Goal: Communication & Community: Ask a question

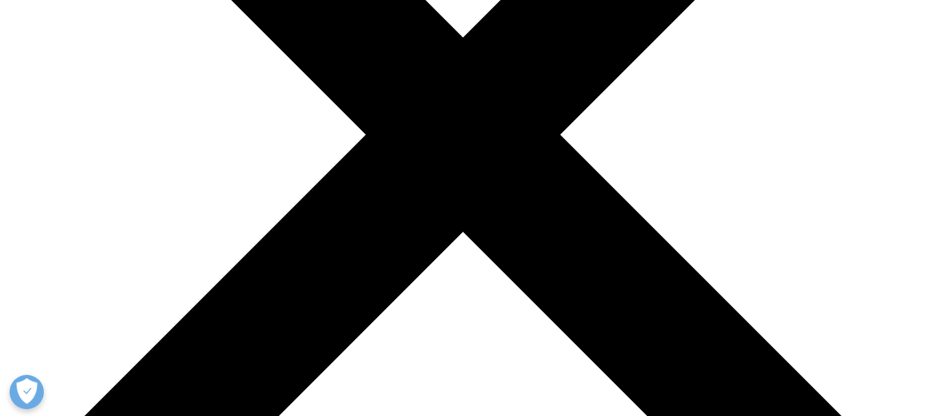
type input "[PERSON_NAME]"
select select "Switzerland"
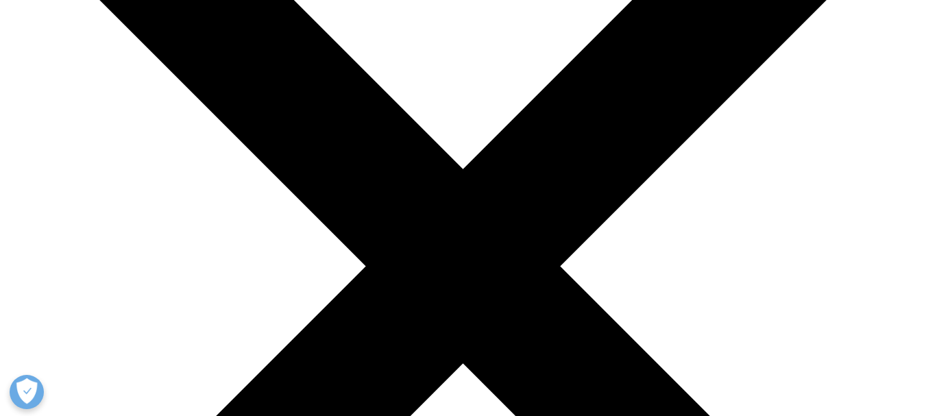
scroll to position [229, 0]
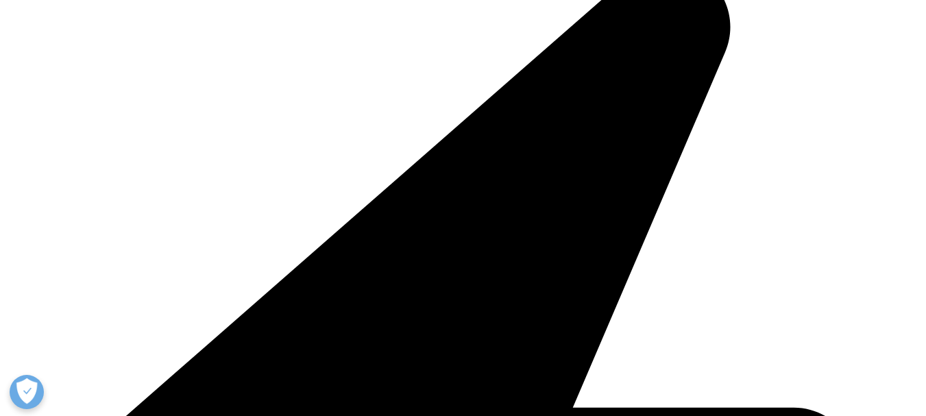
scroll to position [297, 0]
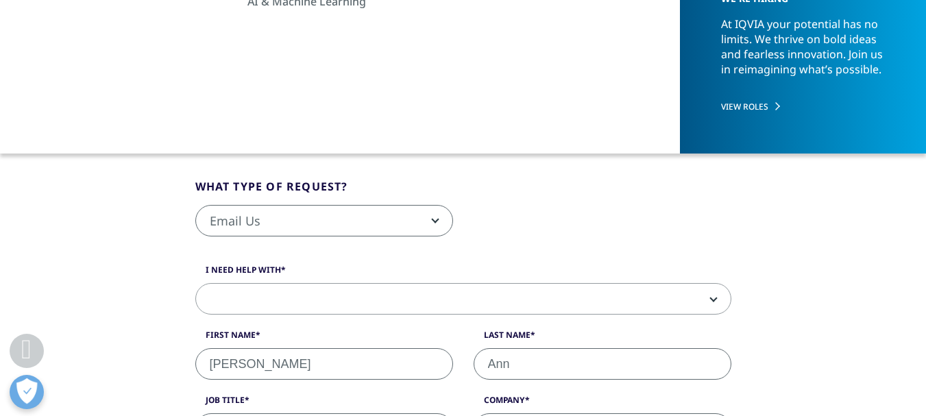
click at [261, 297] on span at bounding box center [463, 300] width 535 height 32
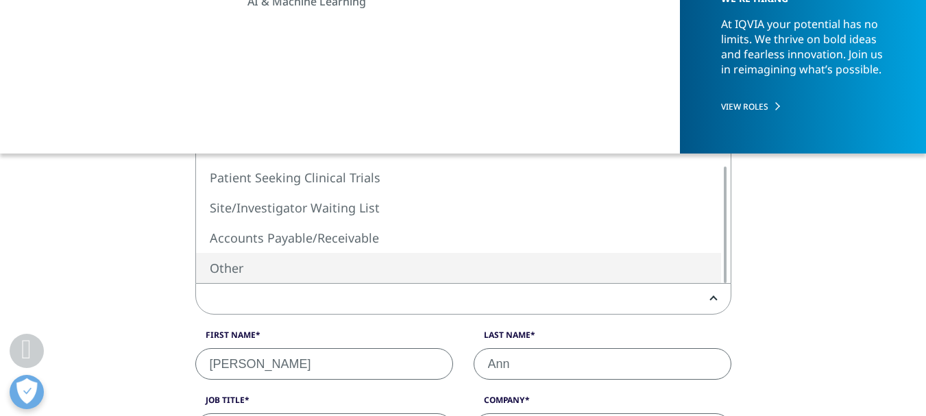
select select "Other"
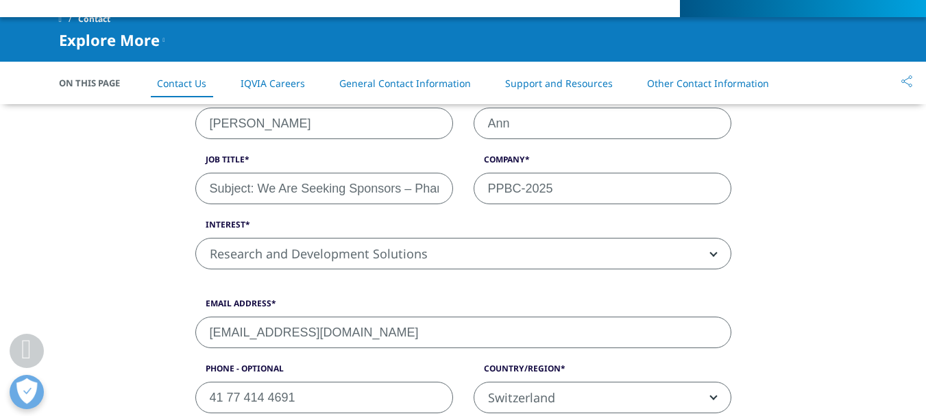
scroll to position [434, 0]
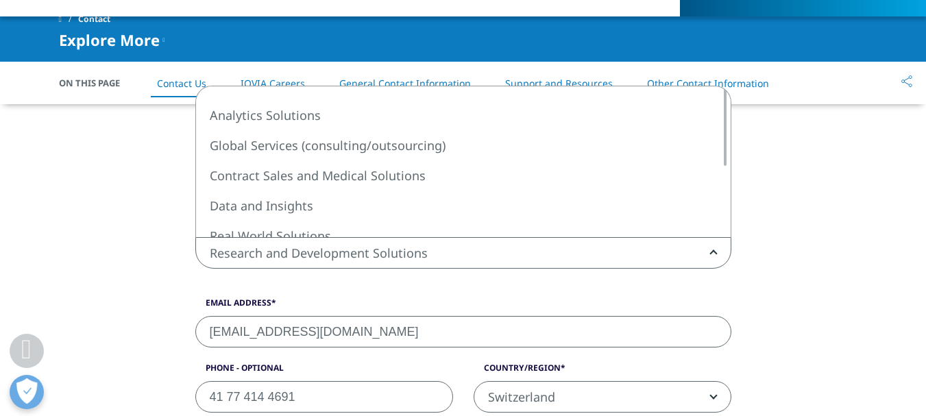
click at [290, 249] on span "Research and Development Solutions" at bounding box center [463, 254] width 535 height 32
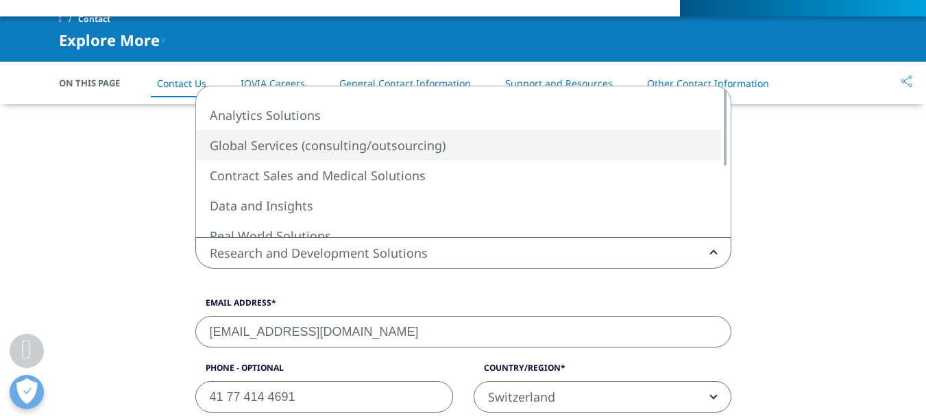
select select "Global Services"
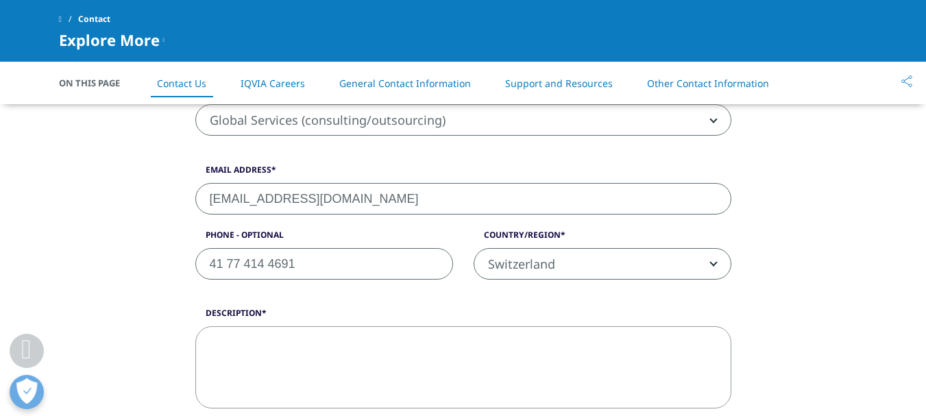
scroll to position [572, 0]
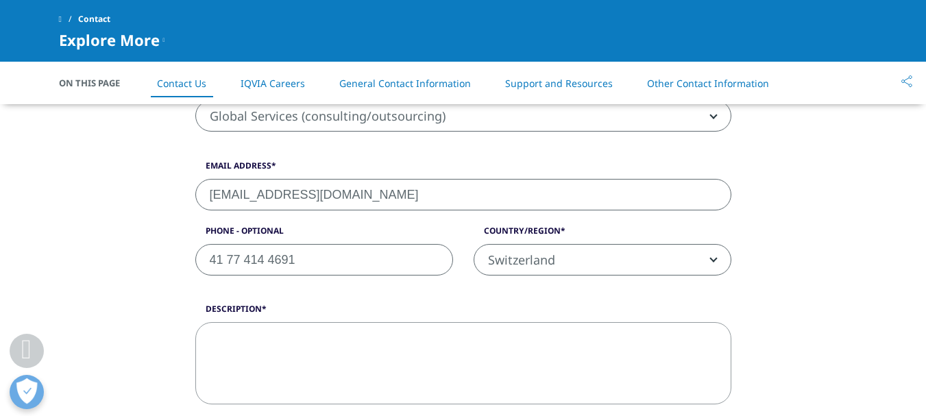
click at [404, 373] on textarea "Description" at bounding box center [463, 363] width 536 height 82
paste textarea "Lore. , I do Sita Con, Adipiscing Elitsed doe Tempor-INCI 0632, utlabo etdol ma…"
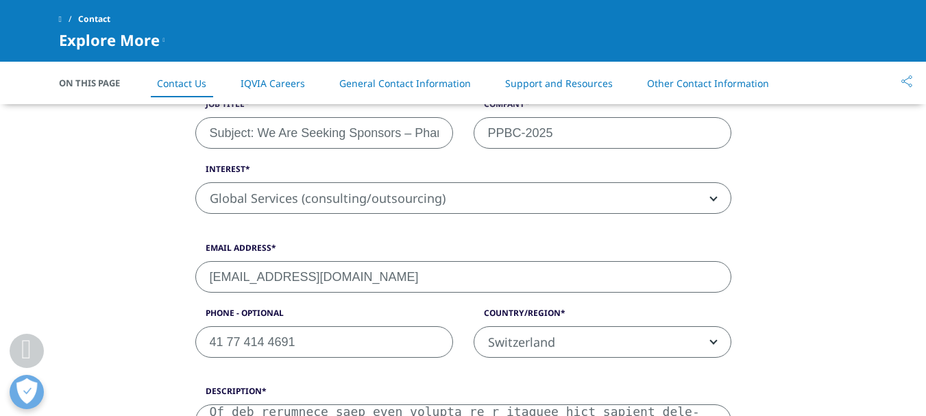
scroll to position [617, 0]
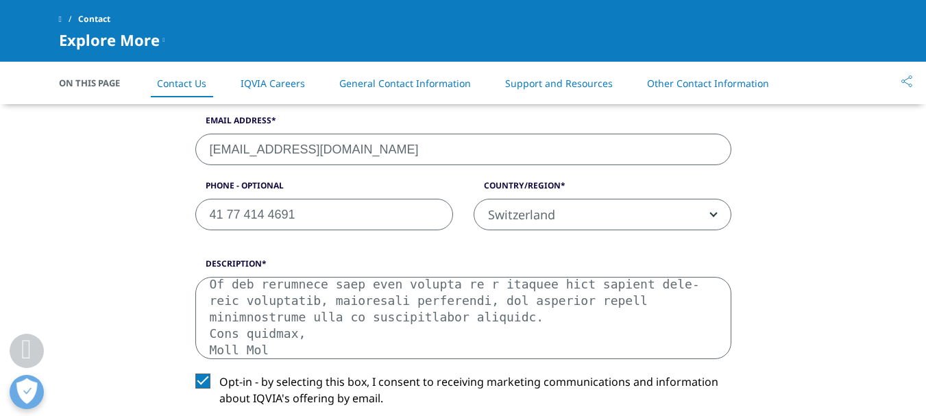
drag, startPoint x: 421, startPoint y: 321, endPoint x: 428, endPoint y: 259, distance: 62.7
click at [428, 259] on div "Description" at bounding box center [463, 308] width 556 height 101
click at [256, 312] on textarea "Description" at bounding box center [463, 318] width 536 height 82
click at [212, 299] on textarea "Description" at bounding box center [463, 318] width 536 height 82
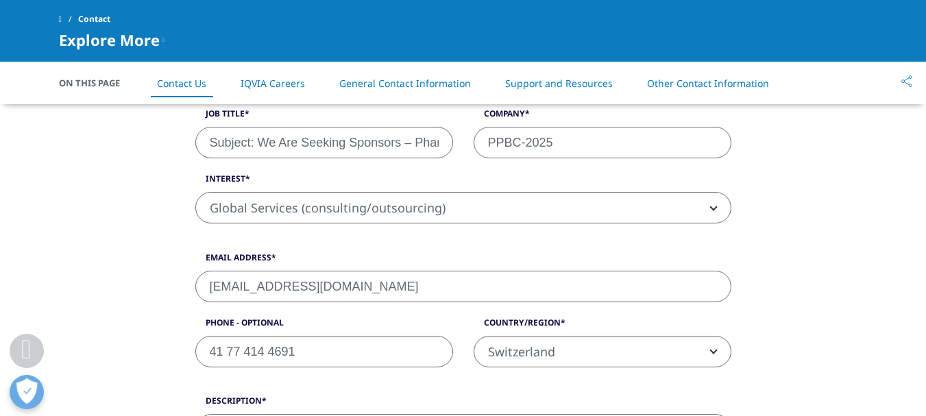
scroll to position [685, 0]
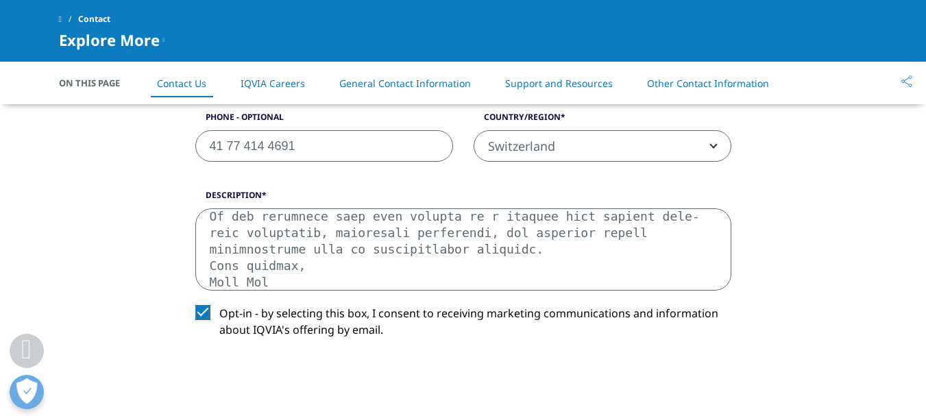
click at [241, 255] on textarea "Description" at bounding box center [463, 249] width 536 height 82
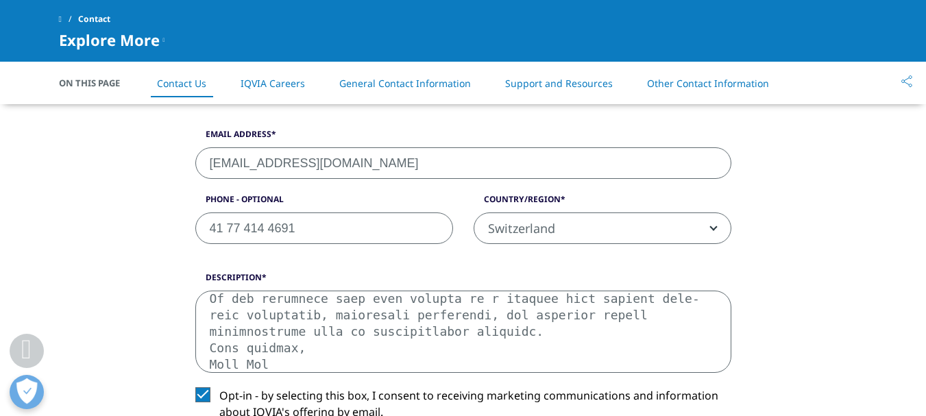
scroll to position [617, 0]
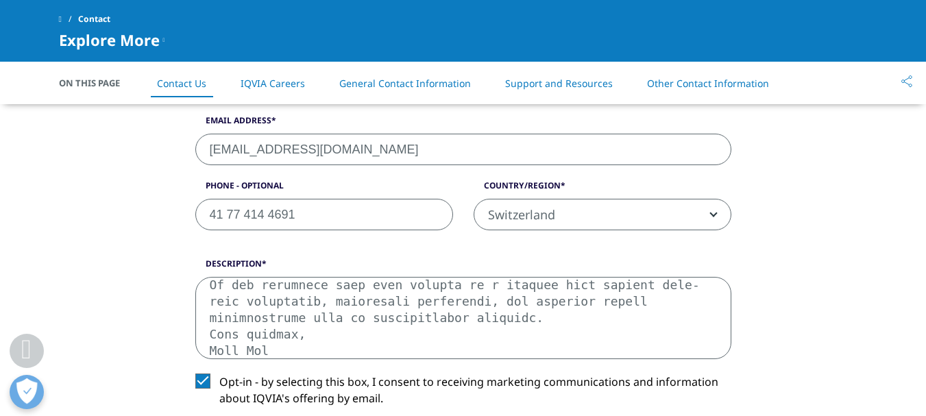
click at [233, 295] on textarea "Description" at bounding box center [463, 318] width 536 height 82
click at [208, 283] on textarea "Description" at bounding box center [463, 318] width 536 height 82
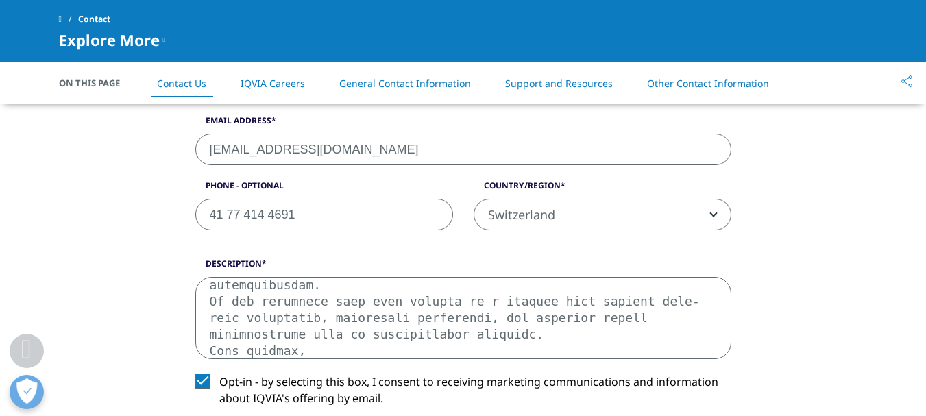
click at [212, 291] on textarea "Description" at bounding box center [463, 318] width 536 height 82
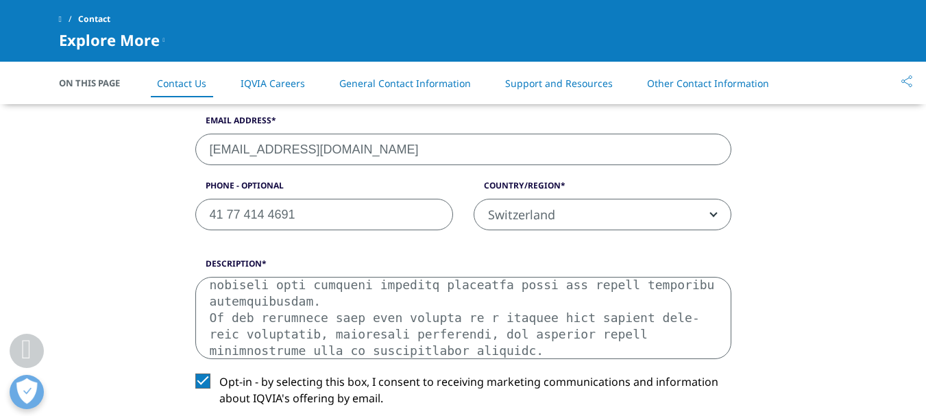
click at [212, 291] on textarea "Description" at bounding box center [463, 318] width 536 height 82
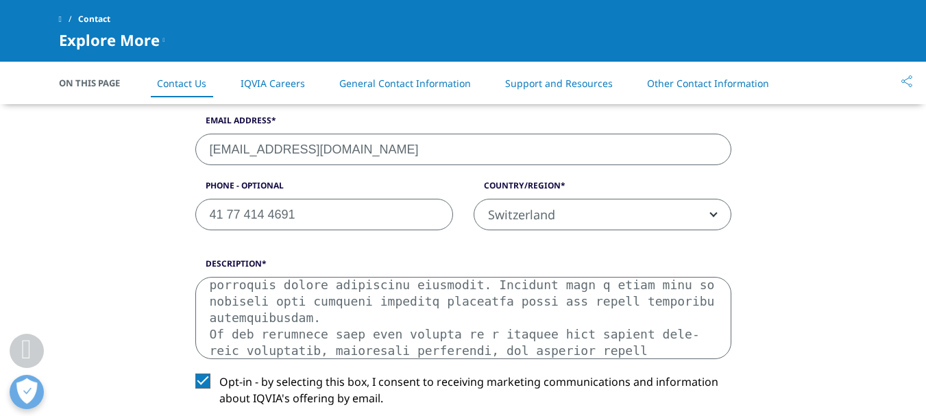
click at [212, 291] on textarea "Description" at bounding box center [463, 318] width 536 height 82
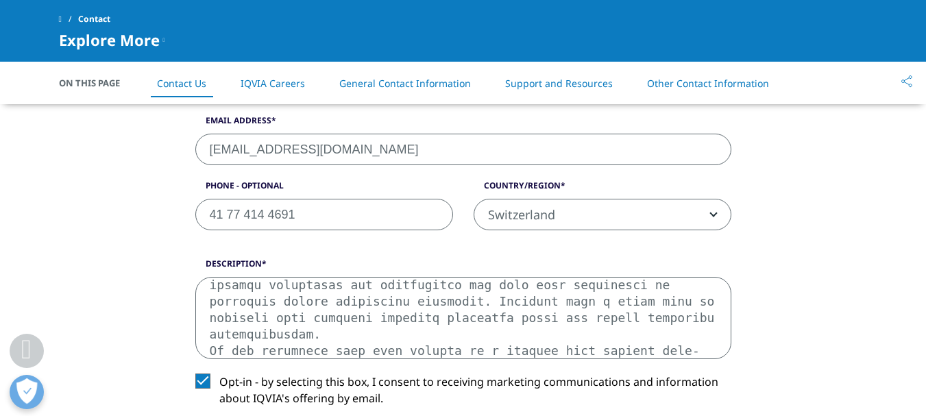
click at [212, 291] on textarea "Description" at bounding box center [463, 318] width 536 height 82
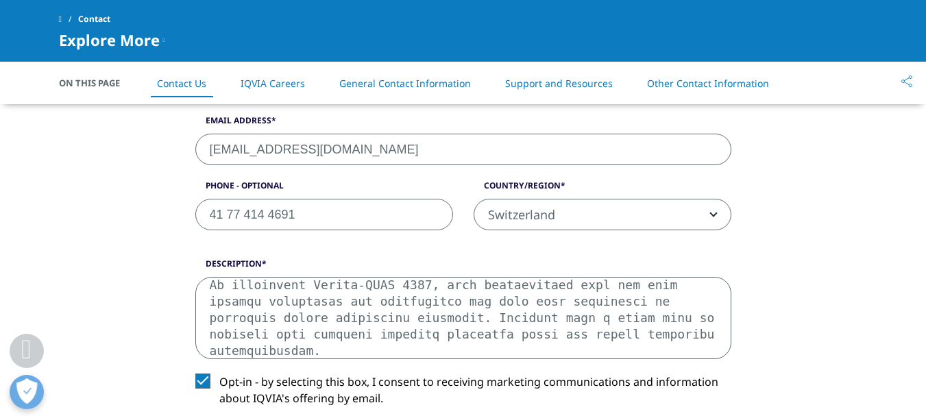
click at [212, 291] on textarea "Description" at bounding box center [463, 318] width 536 height 82
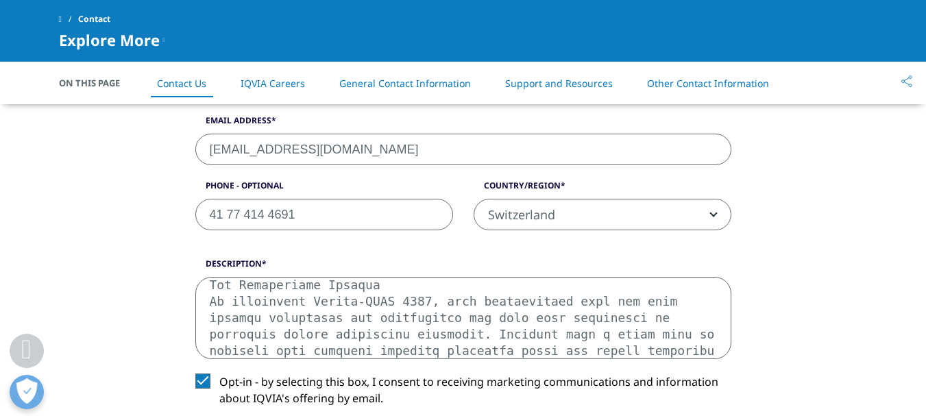
click at [212, 291] on textarea "Description" at bounding box center [463, 318] width 536 height 82
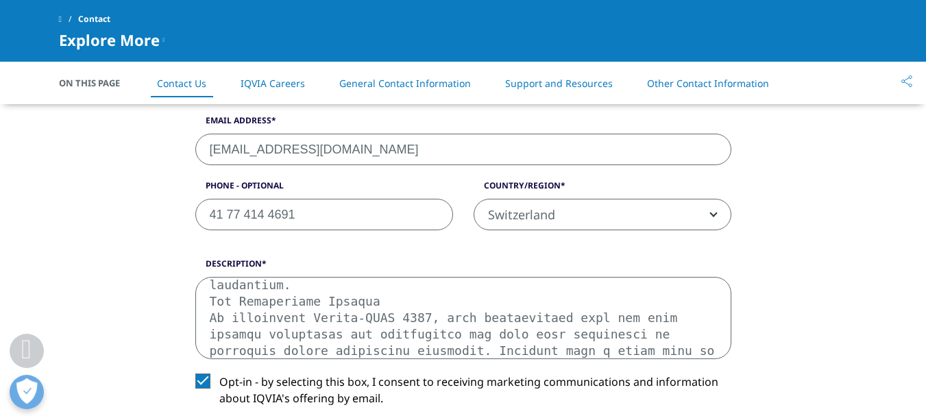
click at [212, 291] on textarea "Description" at bounding box center [463, 318] width 536 height 82
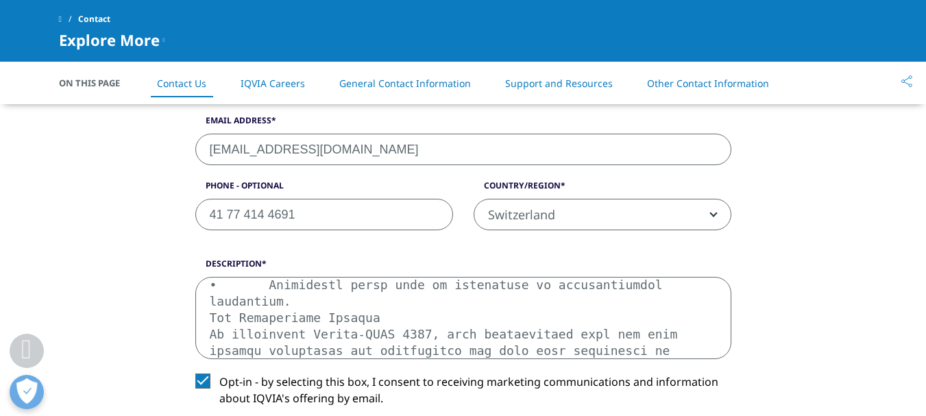
click at [212, 291] on textarea "Description" at bounding box center [463, 318] width 536 height 82
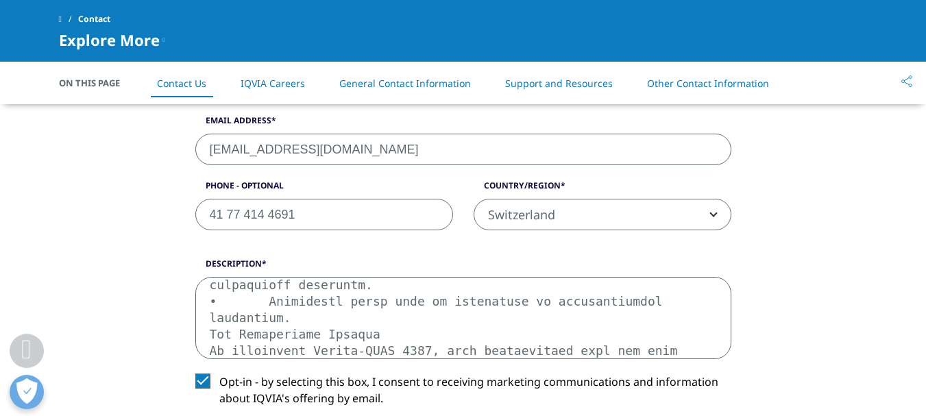
click at [212, 291] on textarea "Description" at bounding box center [463, 318] width 536 height 82
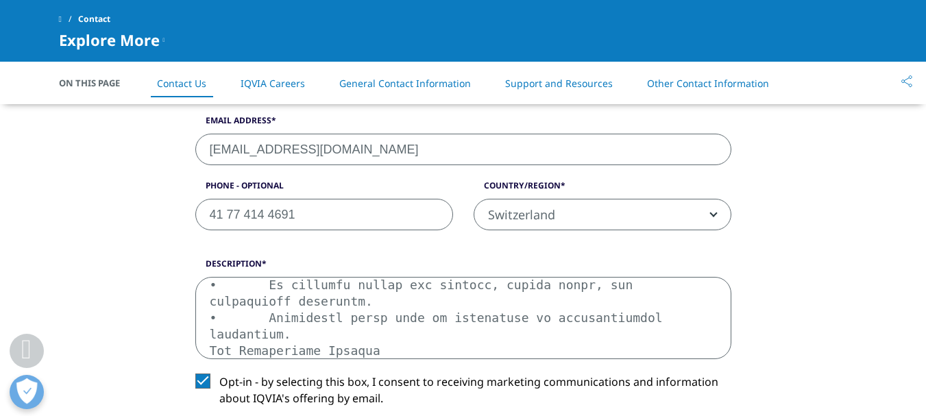
click at [212, 291] on textarea "Description" at bounding box center [463, 318] width 536 height 82
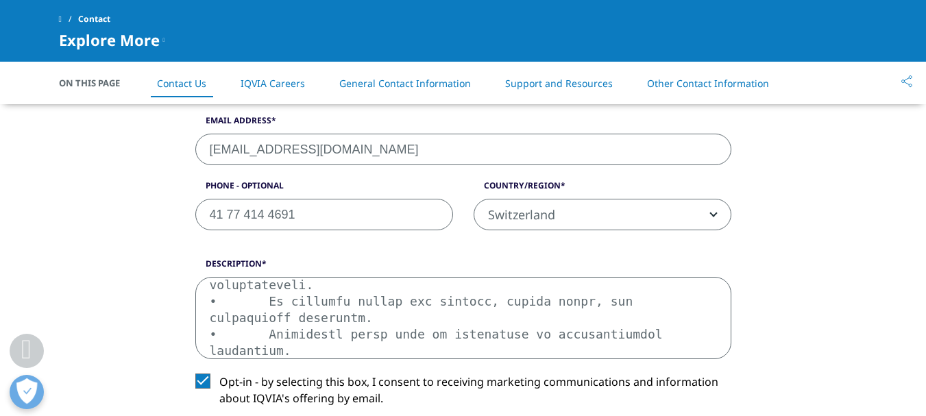
click at [212, 291] on textarea "Description" at bounding box center [463, 318] width 536 height 82
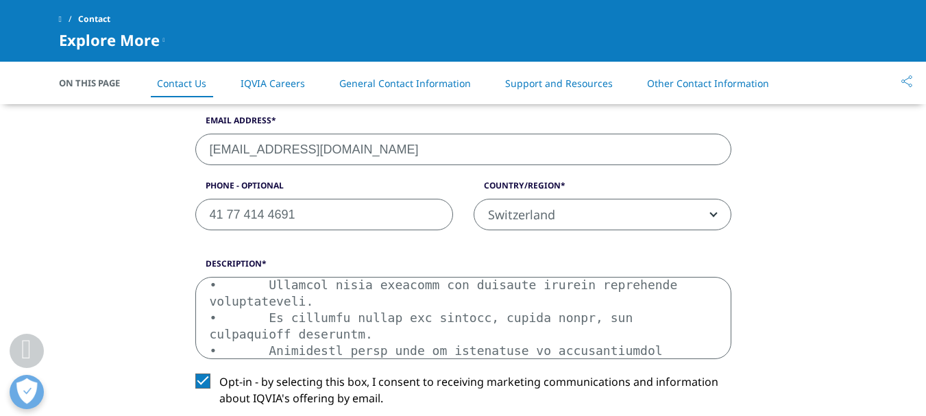
click at [212, 291] on textarea "Description" at bounding box center [463, 318] width 536 height 82
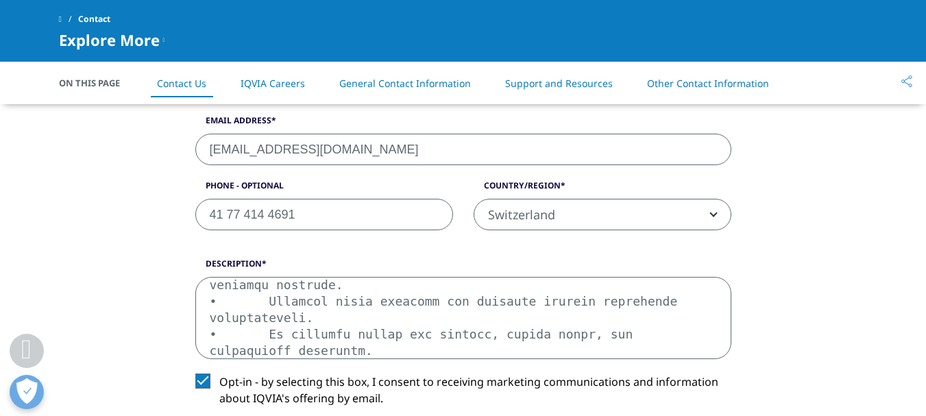
click at [212, 291] on textarea "Description" at bounding box center [463, 318] width 536 height 82
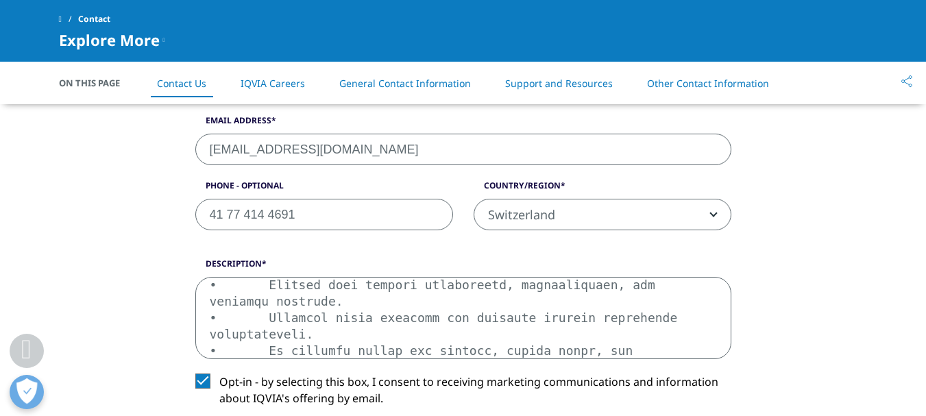
click at [212, 291] on textarea "Description" at bounding box center [463, 318] width 536 height 82
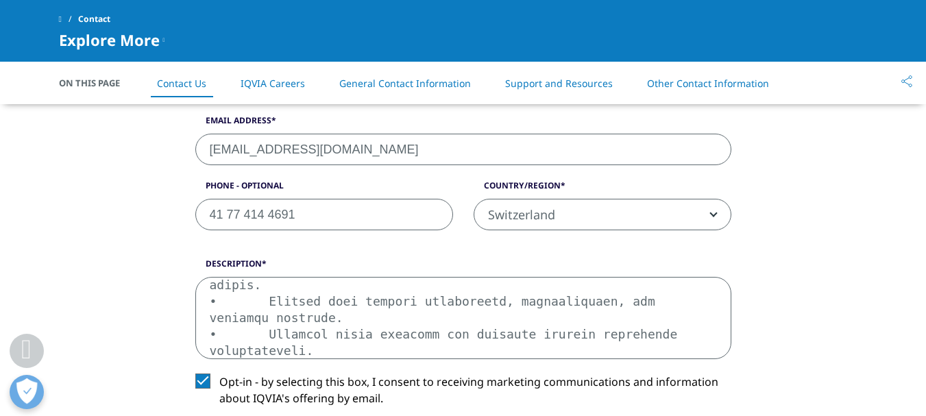
click at [212, 291] on textarea "Description" at bounding box center [463, 318] width 536 height 82
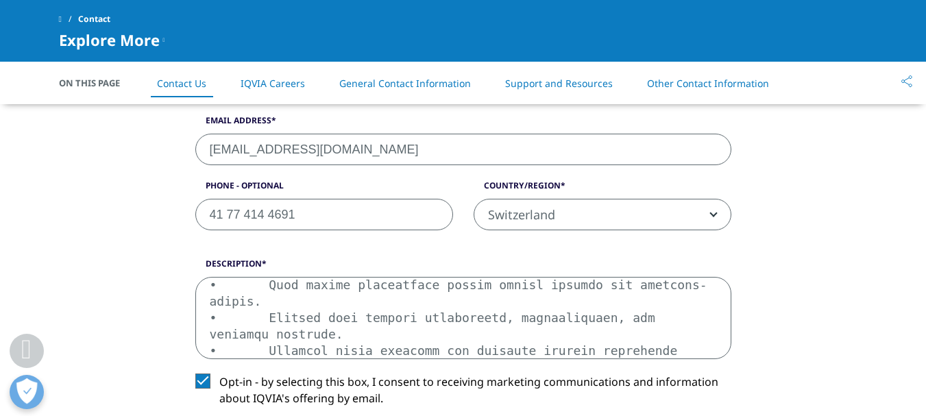
click at [212, 291] on textarea "Description" at bounding box center [463, 318] width 536 height 82
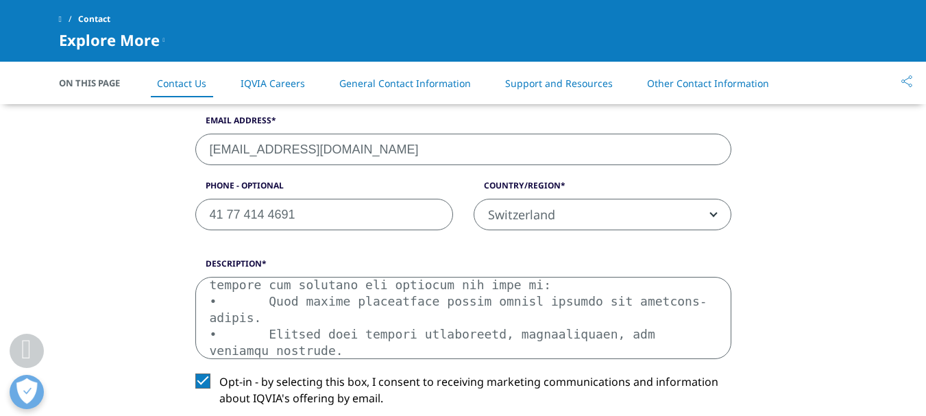
click at [212, 291] on textarea "Description" at bounding box center [463, 318] width 536 height 82
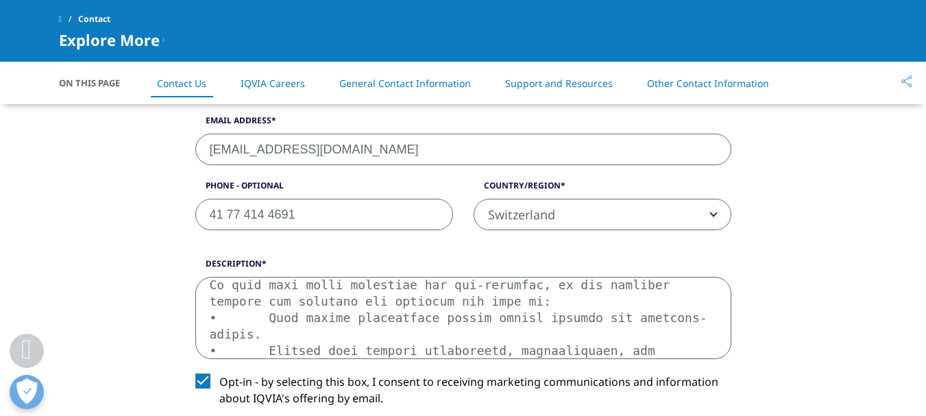
click at [212, 291] on textarea "Description" at bounding box center [463, 318] width 536 height 82
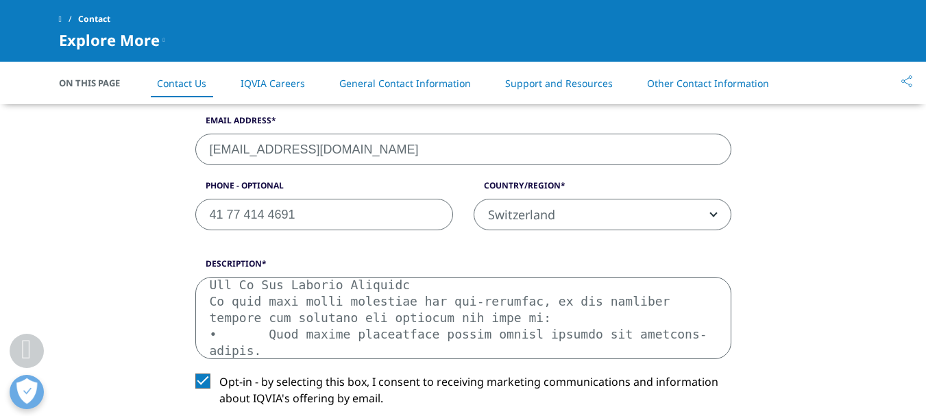
click at [212, 291] on textarea "Description" at bounding box center [463, 318] width 536 height 82
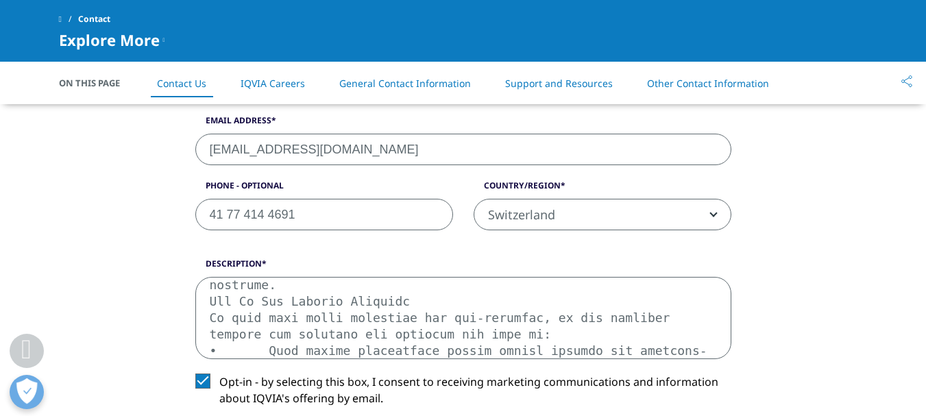
click at [212, 291] on textarea "Description" at bounding box center [463, 318] width 536 height 82
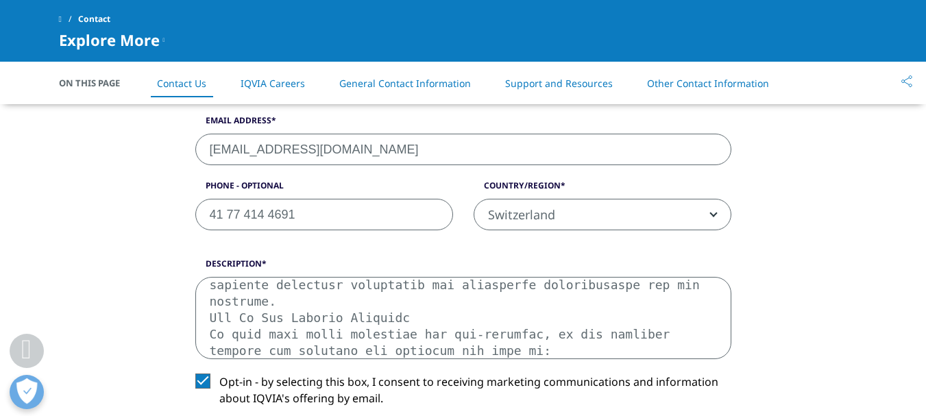
click at [212, 291] on textarea "Description" at bounding box center [463, 318] width 536 height 82
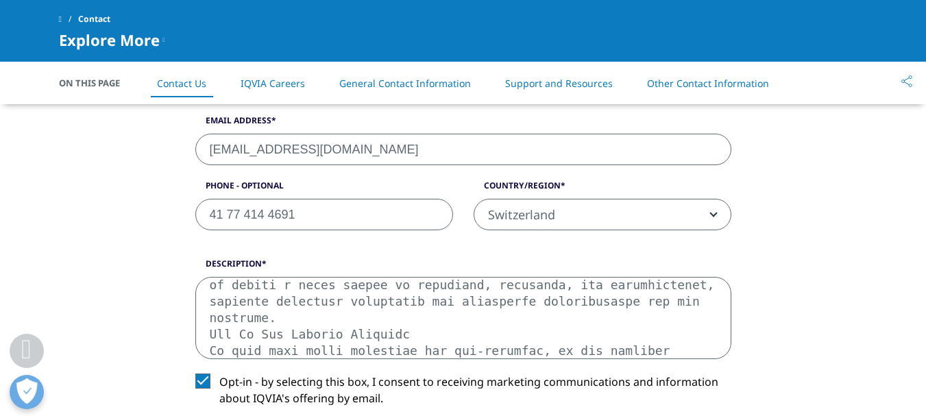
click at [212, 291] on textarea "Description" at bounding box center [463, 318] width 536 height 82
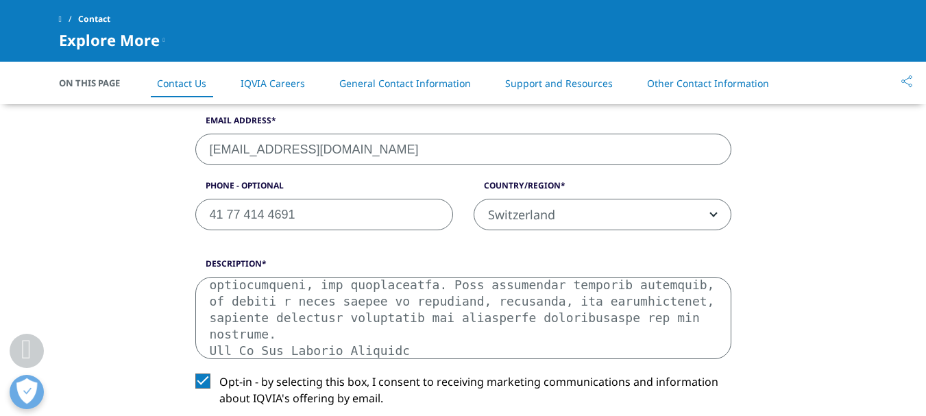
click at [212, 291] on textarea "Description" at bounding box center [463, 318] width 536 height 82
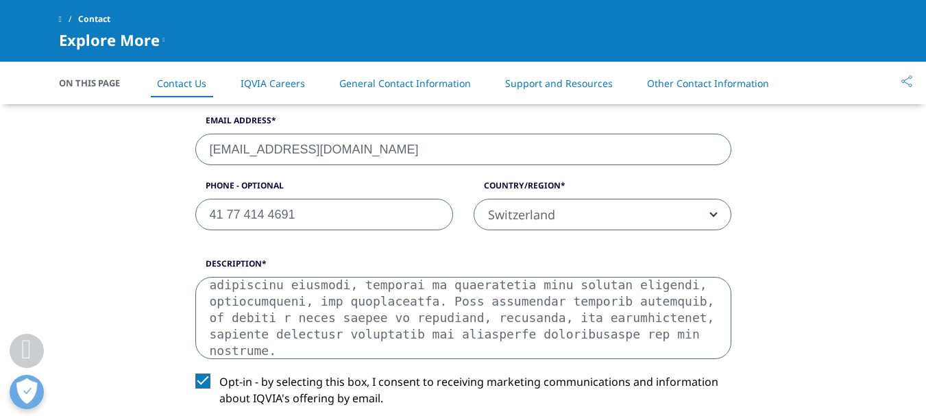
click at [212, 291] on textarea "Description" at bounding box center [463, 318] width 536 height 82
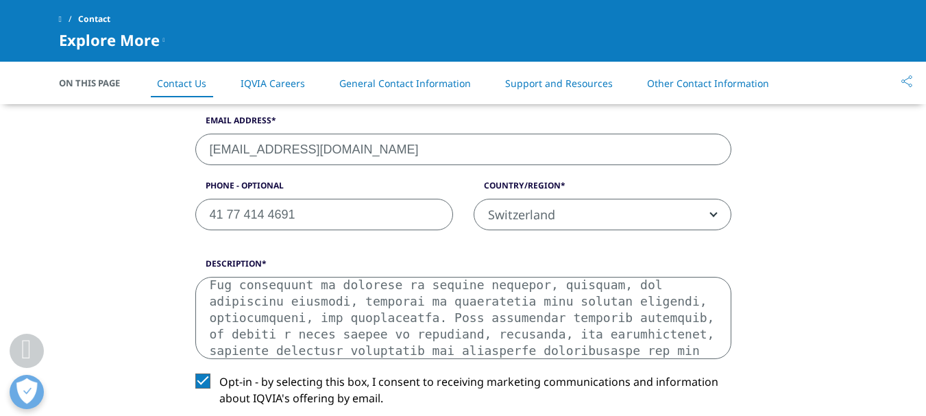
click at [212, 291] on textarea "Description" at bounding box center [463, 318] width 536 height 82
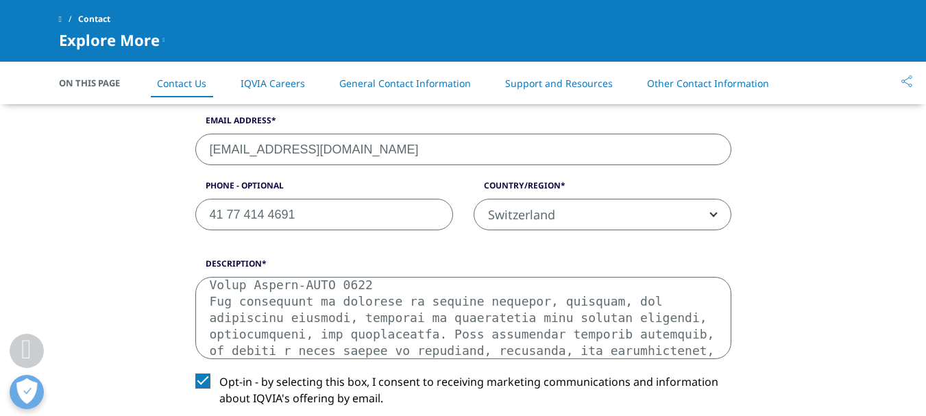
click at [212, 291] on textarea "Description" at bounding box center [463, 318] width 536 height 82
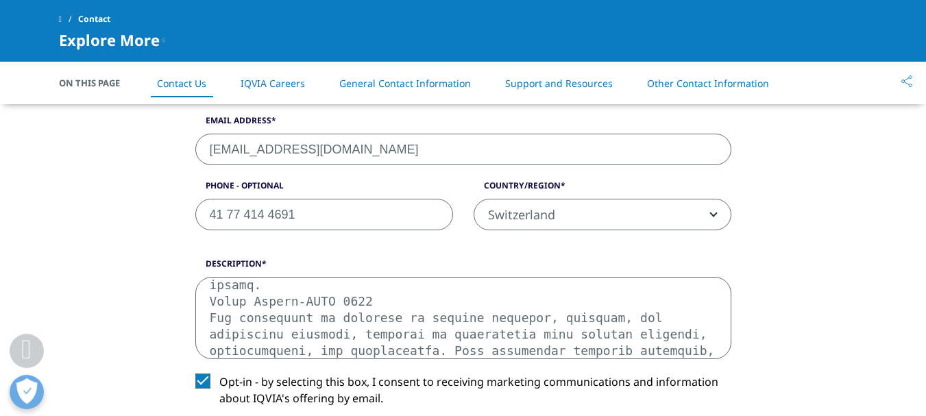
click at [212, 291] on textarea "Description" at bounding box center [463, 318] width 536 height 82
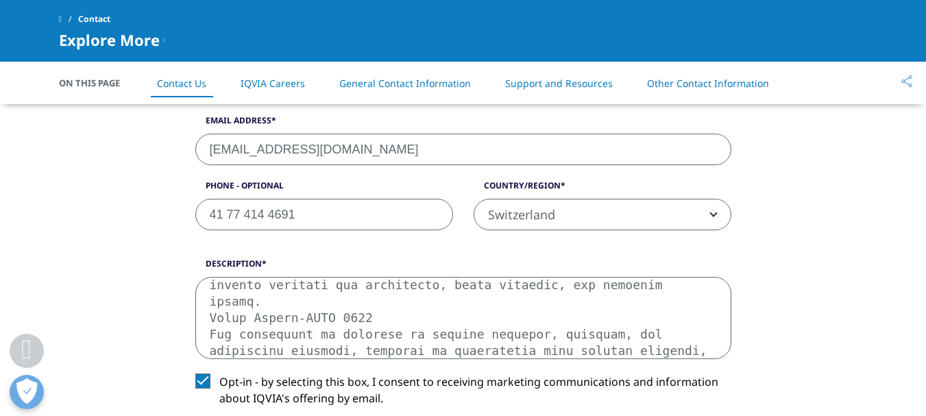
click at [212, 291] on textarea "Description" at bounding box center [463, 318] width 536 height 82
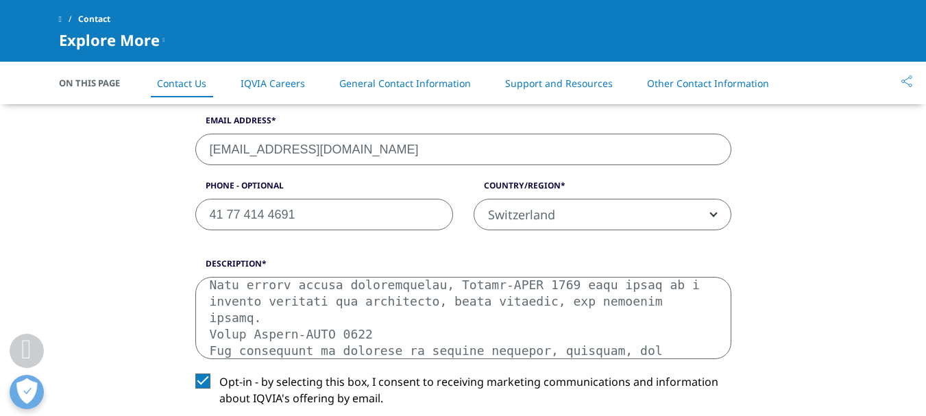
click at [212, 291] on textarea "Description" at bounding box center [463, 318] width 536 height 82
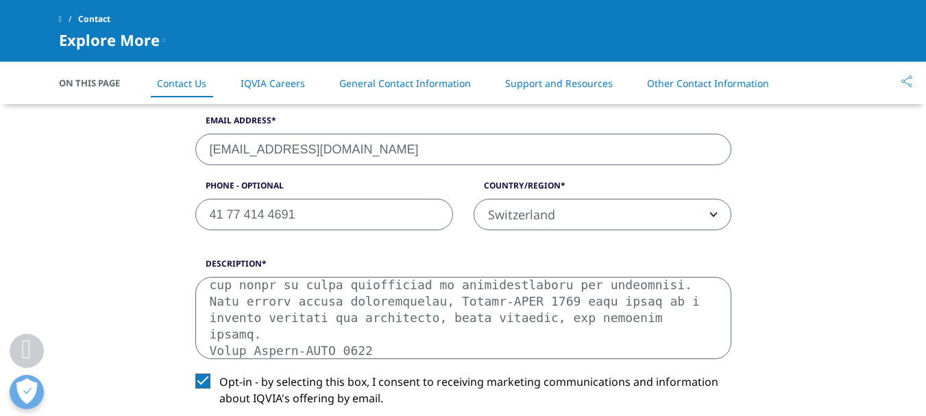
click at [212, 291] on textarea "Description" at bounding box center [463, 318] width 536 height 82
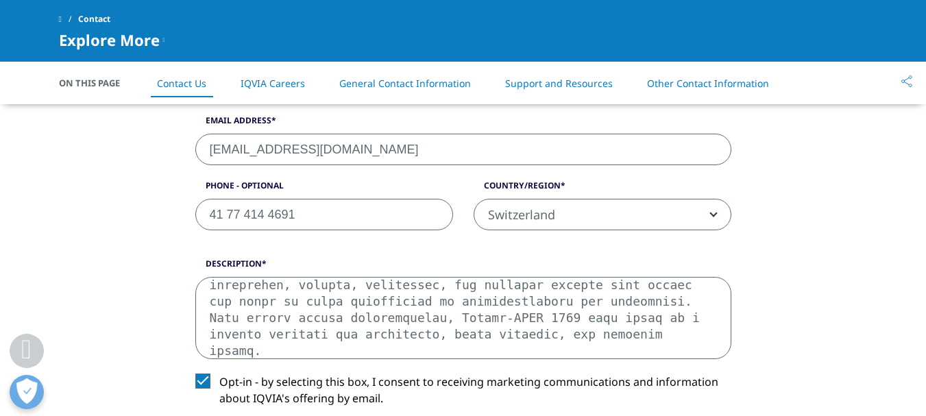
click at [212, 291] on textarea "Description" at bounding box center [463, 318] width 536 height 82
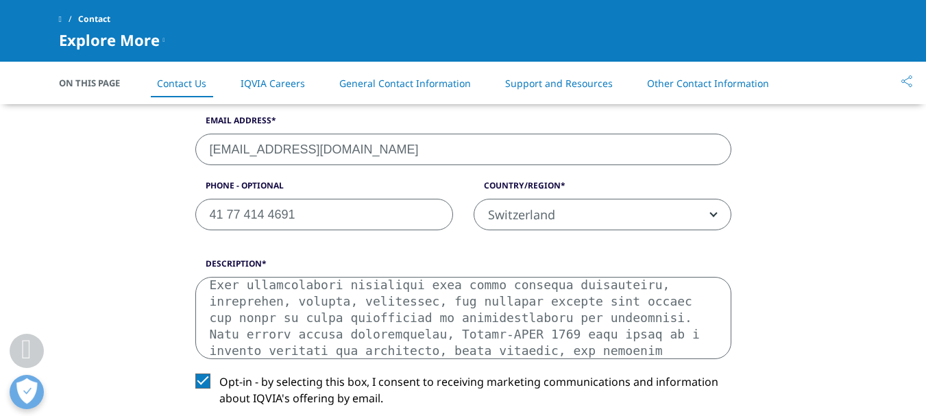
click at [212, 291] on textarea "Description" at bounding box center [463, 318] width 536 height 82
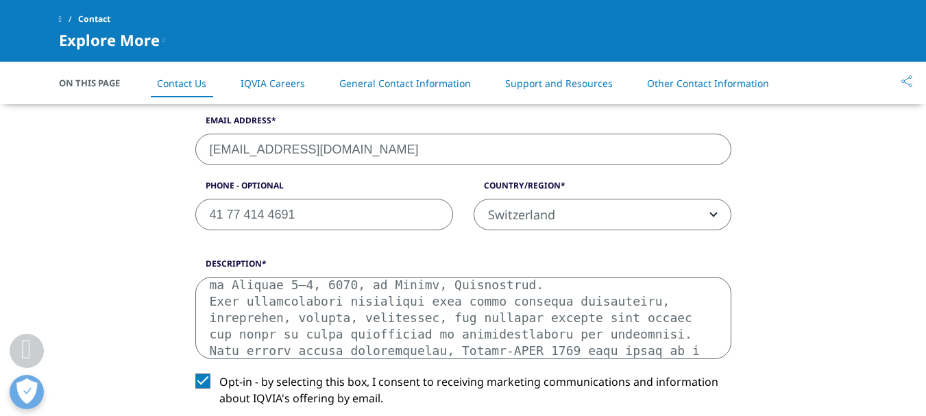
click at [212, 291] on textarea "Description" at bounding box center [463, 318] width 536 height 82
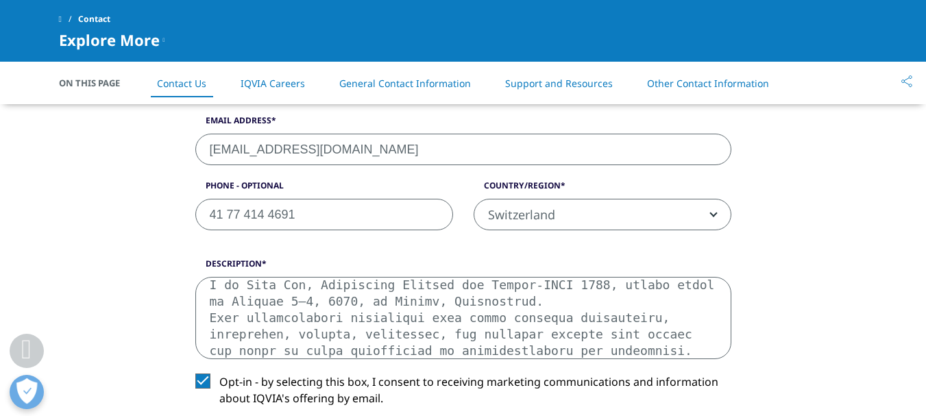
click at [212, 291] on textarea "Description" at bounding box center [463, 318] width 536 height 82
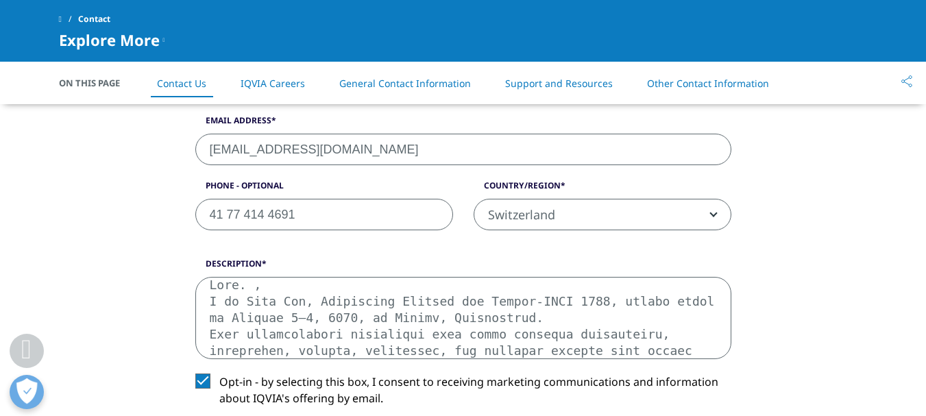
click at [212, 291] on textarea "Description" at bounding box center [463, 318] width 536 height 82
click at [251, 286] on textarea "Description" at bounding box center [463, 318] width 536 height 82
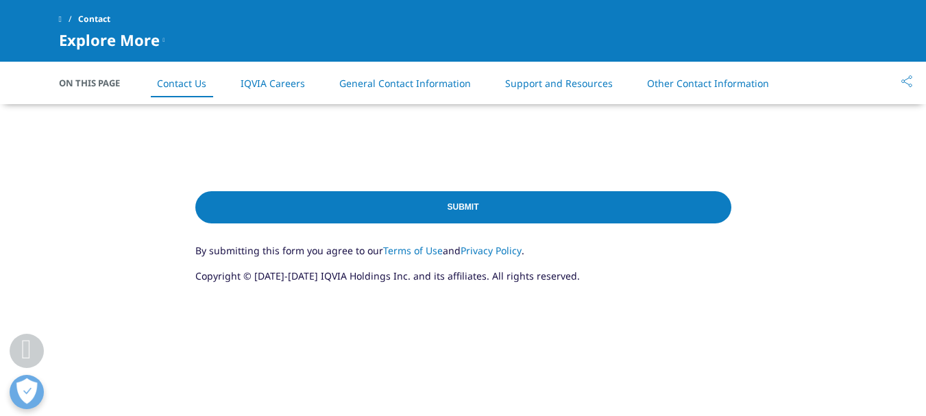
scroll to position [822, 0]
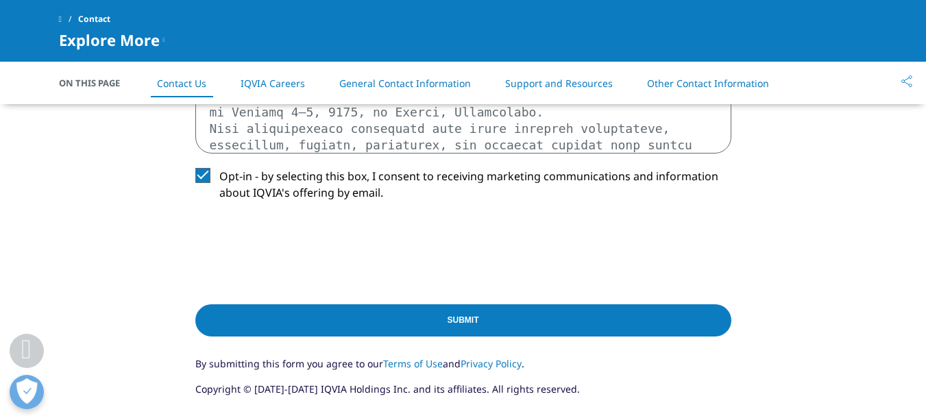
type textarea "Lore.Ipsu dolo, S am Cons Adi, Elitseddoe Tempori utl Etdolo-MAGN 8436, aliqua …"
click at [450, 315] on input "Submit" at bounding box center [463, 320] width 536 height 32
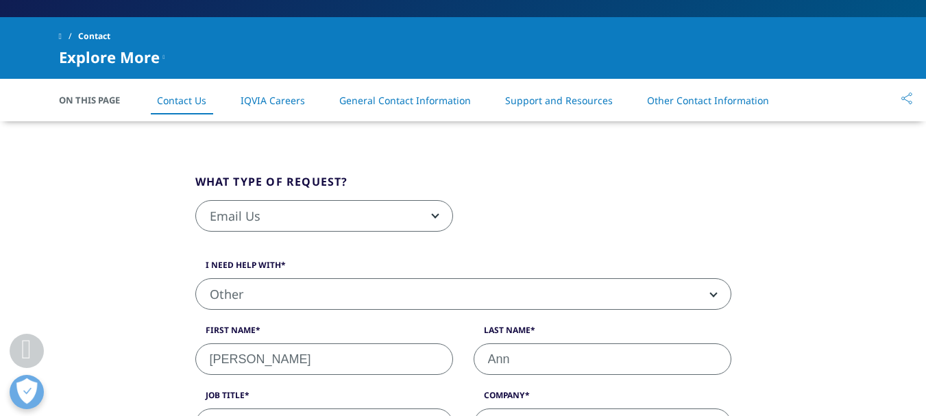
scroll to position [303, 0]
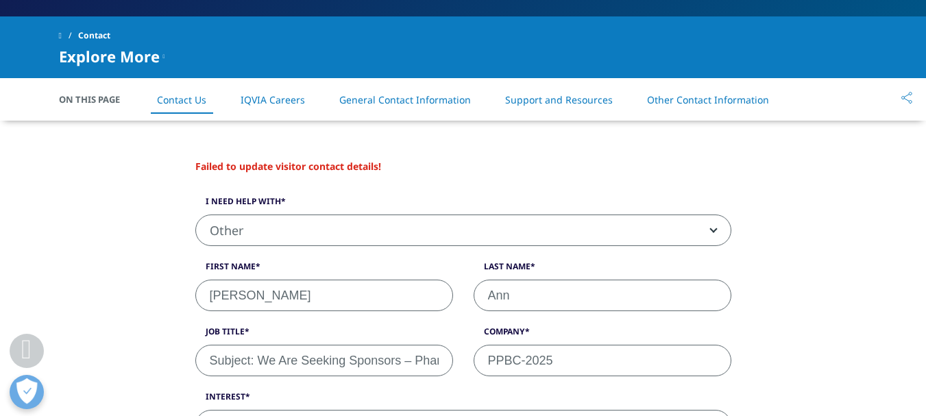
click at [304, 227] on span "Other" at bounding box center [463, 231] width 535 height 32
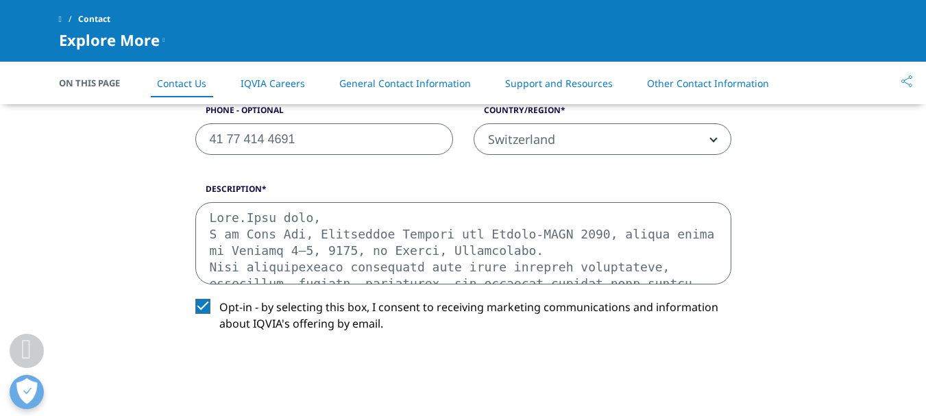
scroll to position [646, 0]
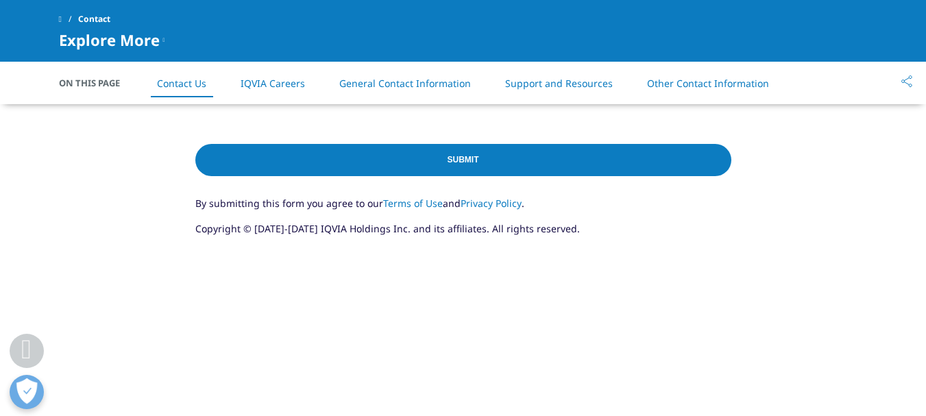
click at [445, 169] on input "Submit" at bounding box center [463, 160] width 536 height 32
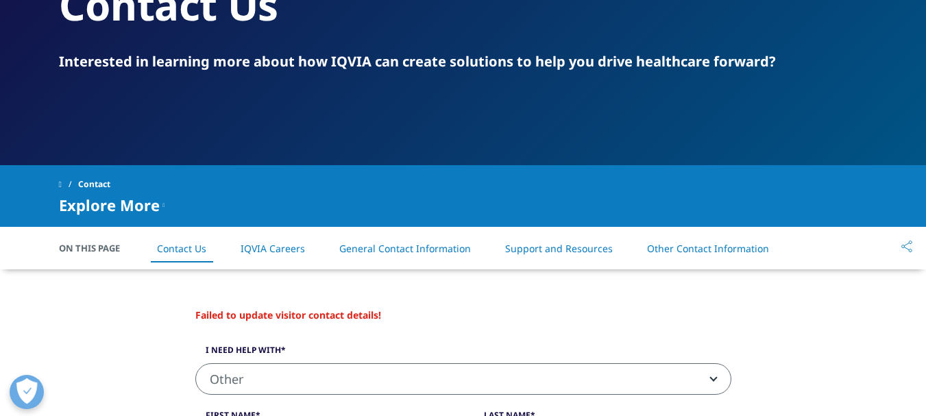
scroll to position [221, 0]
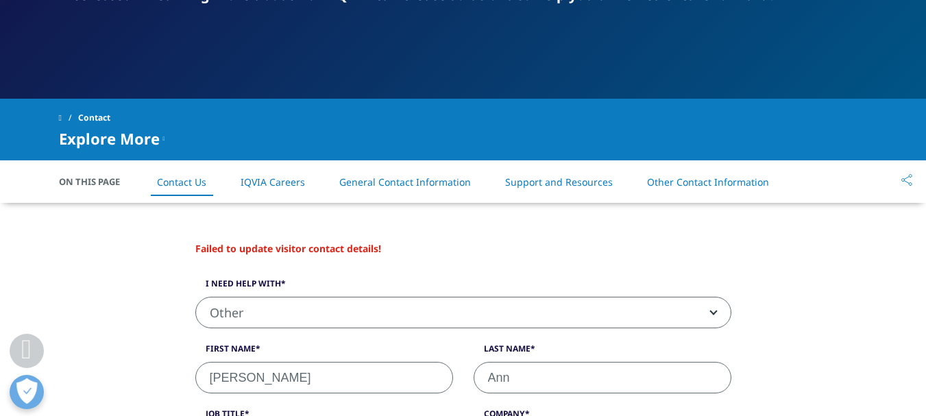
click at [378, 306] on span "Other" at bounding box center [463, 313] width 535 height 32
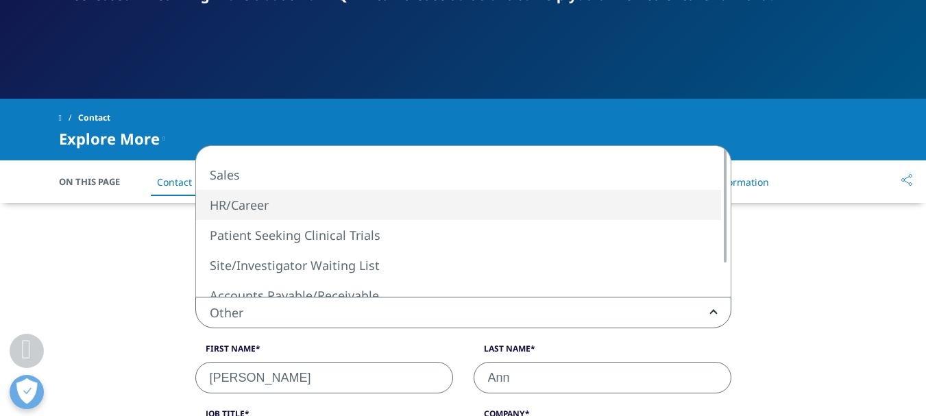
select select "HR/Career"
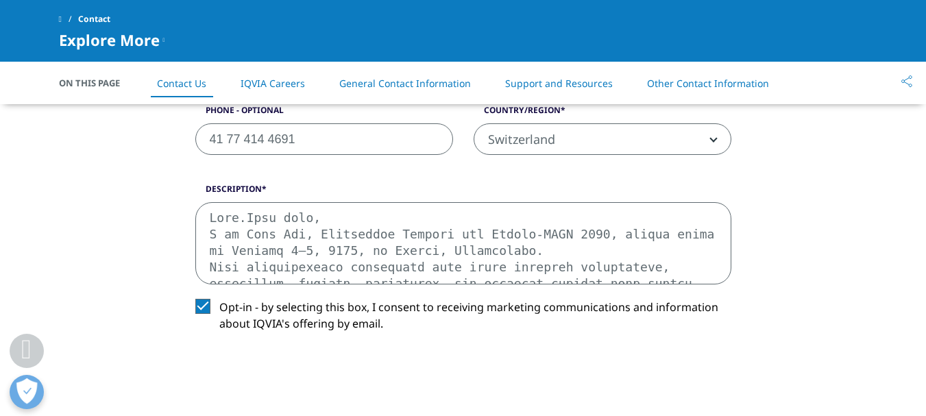
scroll to position [837, 0]
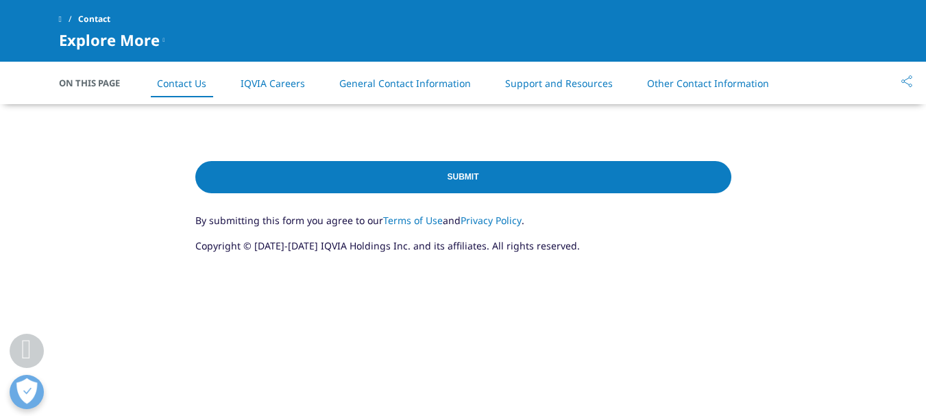
click at [370, 173] on input "Submit" at bounding box center [463, 177] width 536 height 32
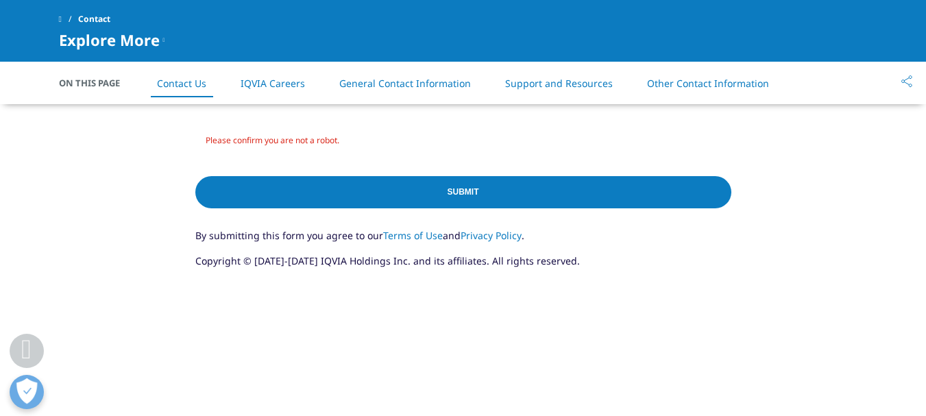
click at [546, 201] on input "Submit" at bounding box center [463, 192] width 536 height 32
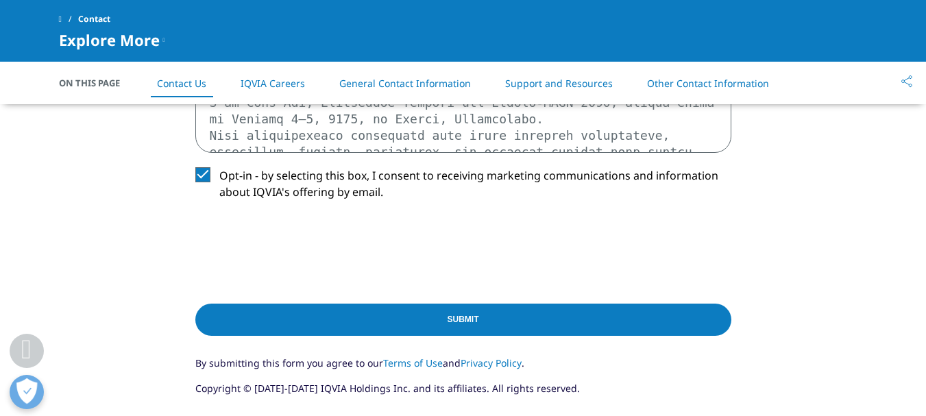
scroll to position [700, 0]
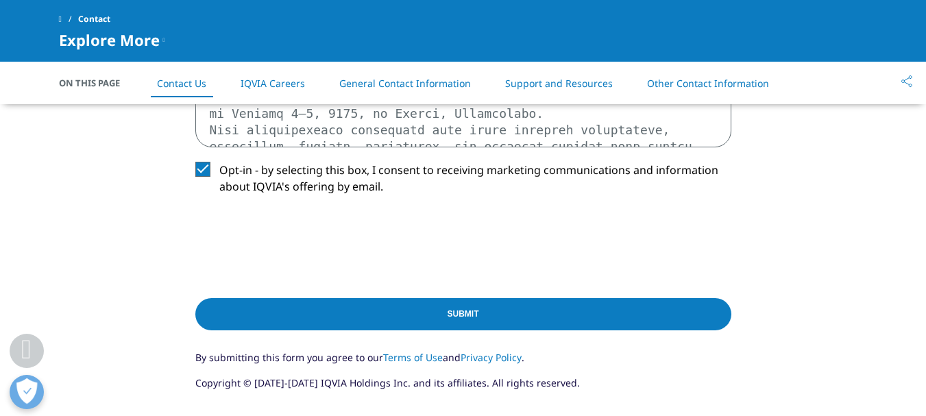
click at [345, 316] on input "Submit" at bounding box center [463, 314] width 536 height 32
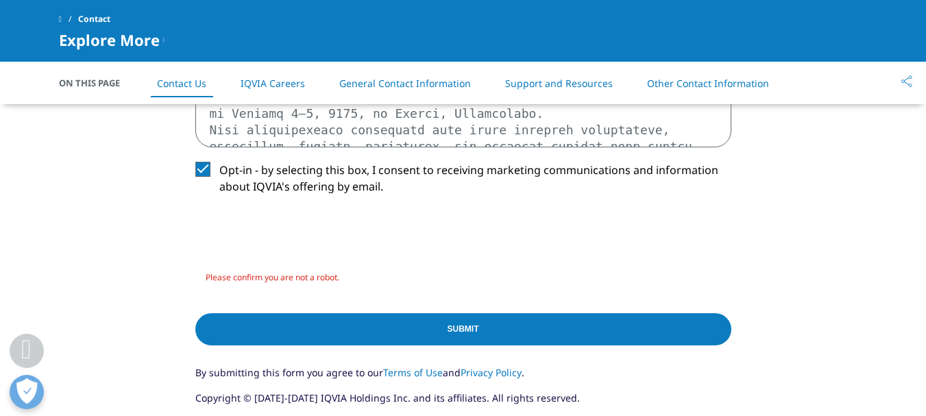
click at [345, 316] on input "Submit" at bounding box center [463, 329] width 536 height 32
click at [345, 346] on div "Submit" at bounding box center [463, 332] width 536 height 66
click at [343, 332] on input "Submit" at bounding box center [463, 329] width 536 height 32
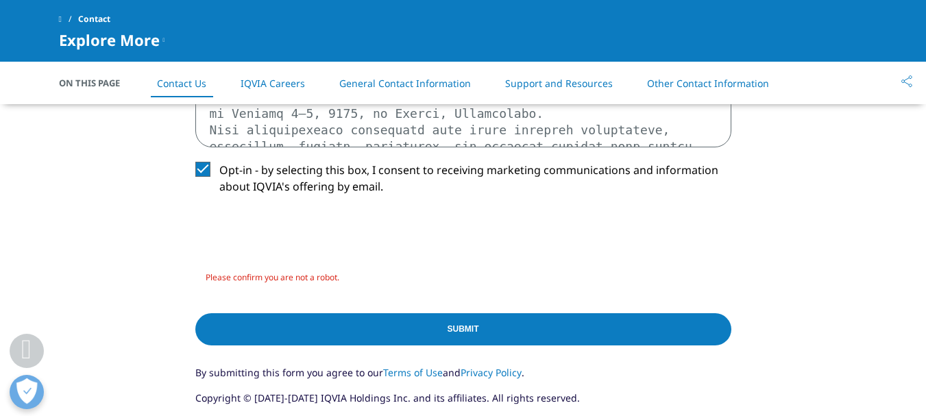
click at [204, 169] on label "Opt-in - by selecting this box, I consent to receiving marketing communications…" at bounding box center [463, 182] width 536 height 40
click at [219, 162] on input "Opt-in - by selecting this box, I consent to receiving marketing communications…" at bounding box center [219, 162] width 0 height 0
click at [331, 326] on input "Submit" at bounding box center [463, 329] width 536 height 32
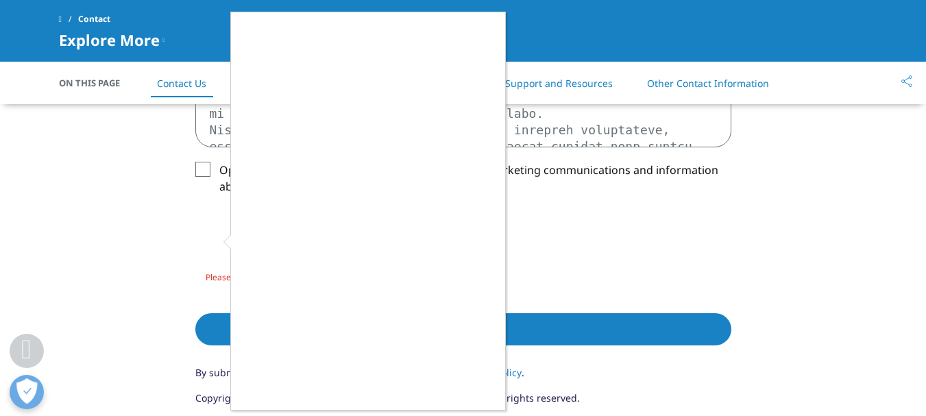
scroll to position [5, 0]
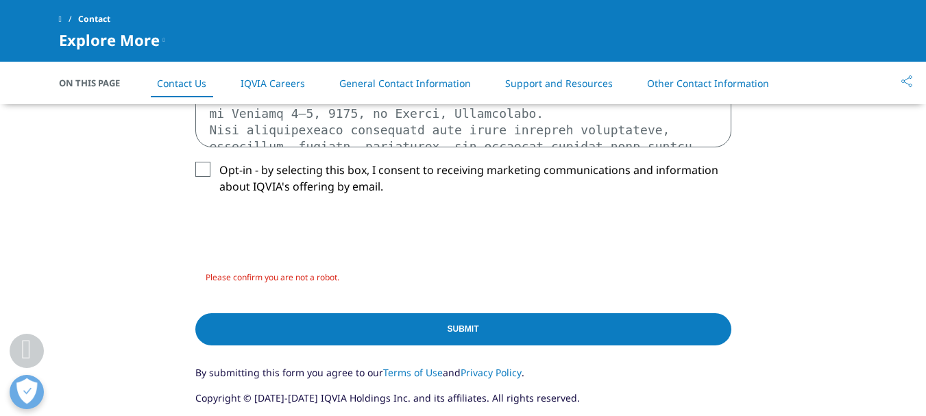
click at [458, 309] on div "Submit" at bounding box center [463, 332] width 536 height 66
click at [450, 331] on input "Submit" at bounding box center [463, 329] width 536 height 32
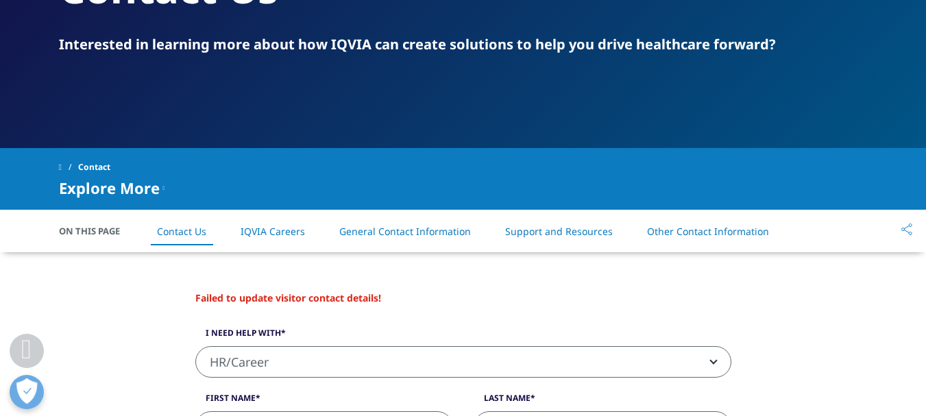
scroll to position [221, 0]
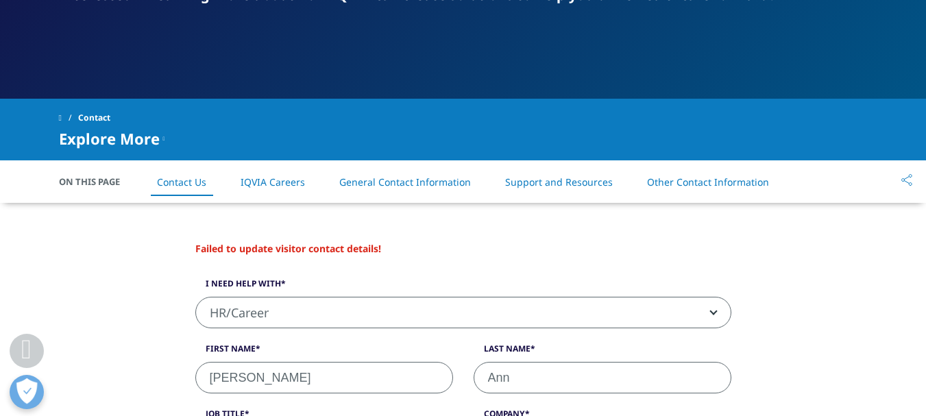
click at [393, 382] on input "[PERSON_NAME]" at bounding box center [324, 378] width 258 height 32
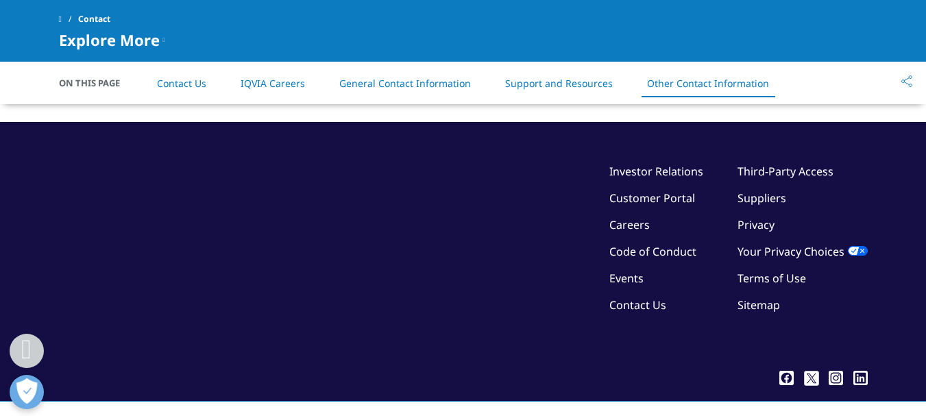
scroll to position [2416, 0]
